Goal: Find contact information: Find contact information

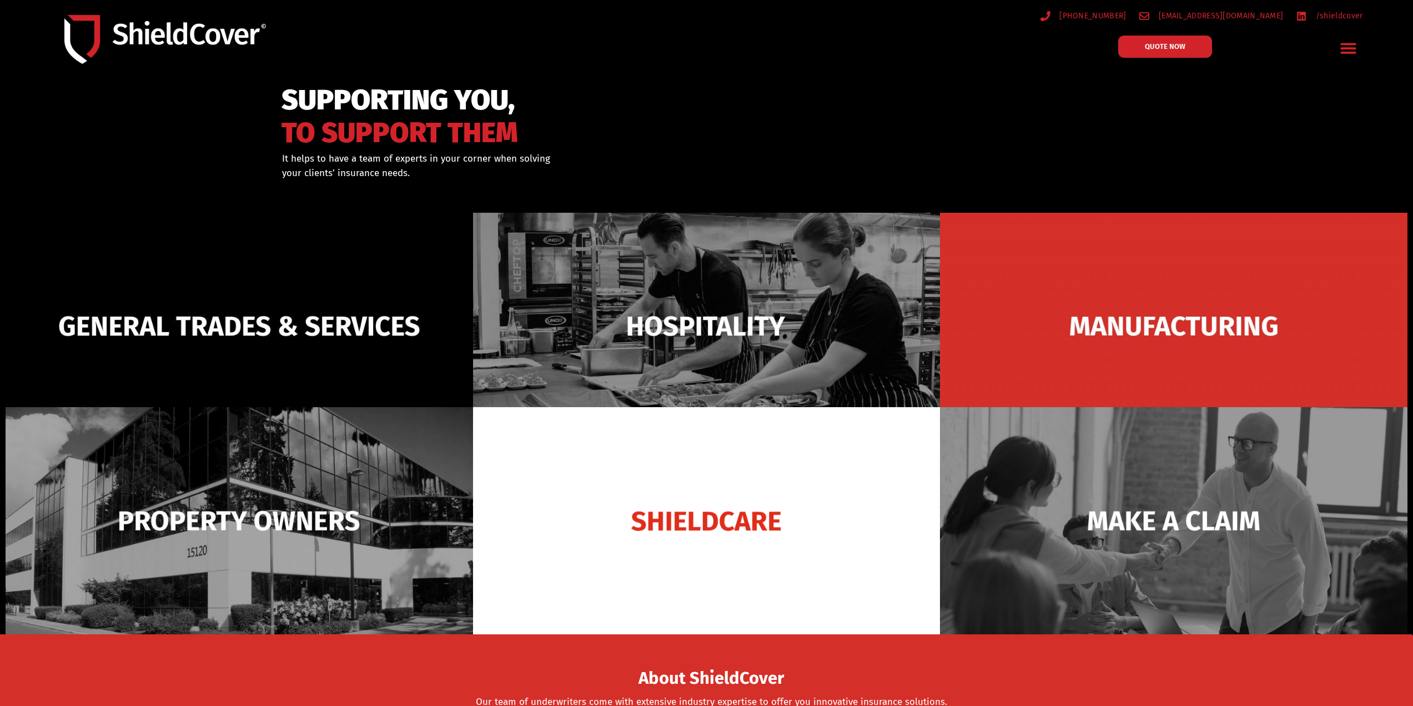
click at [229, 493] on img at bounding box center [239, 520] width 467 height 226
click at [1367, 51] on div "General Trades & Services Hospitality Manufacturing Property Owners Shieldcare …" at bounding box center [1348, 48] width 43 height 37
click at [1351, 48] on icon "Menu Toggle" at bounding box center [1348, 48] width 16 height 11
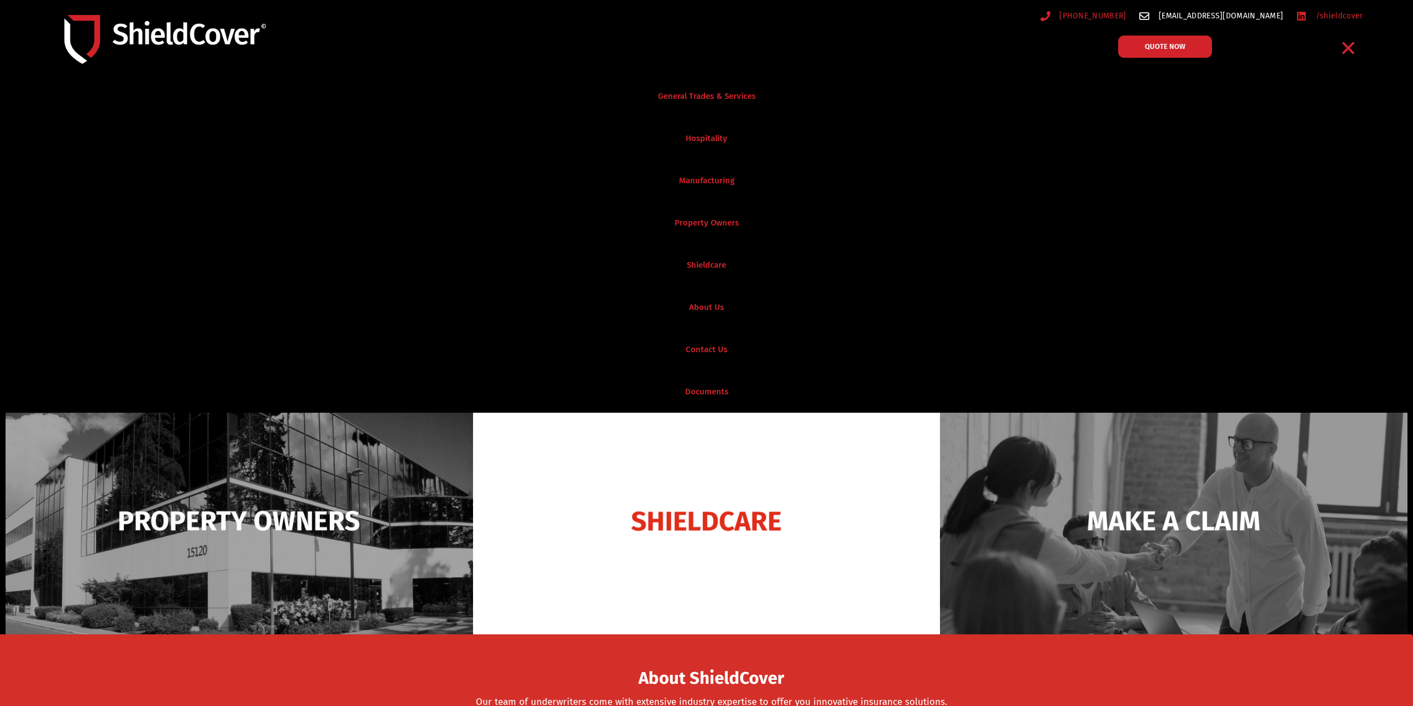
click at [1245, 15] on span "[EMAIL_ADDRESS][DOMAIN_NAME]" at bounding box center [1219, 16] width 127 height 14
